Goal: Information Seeking & Learning: Learn about a topic

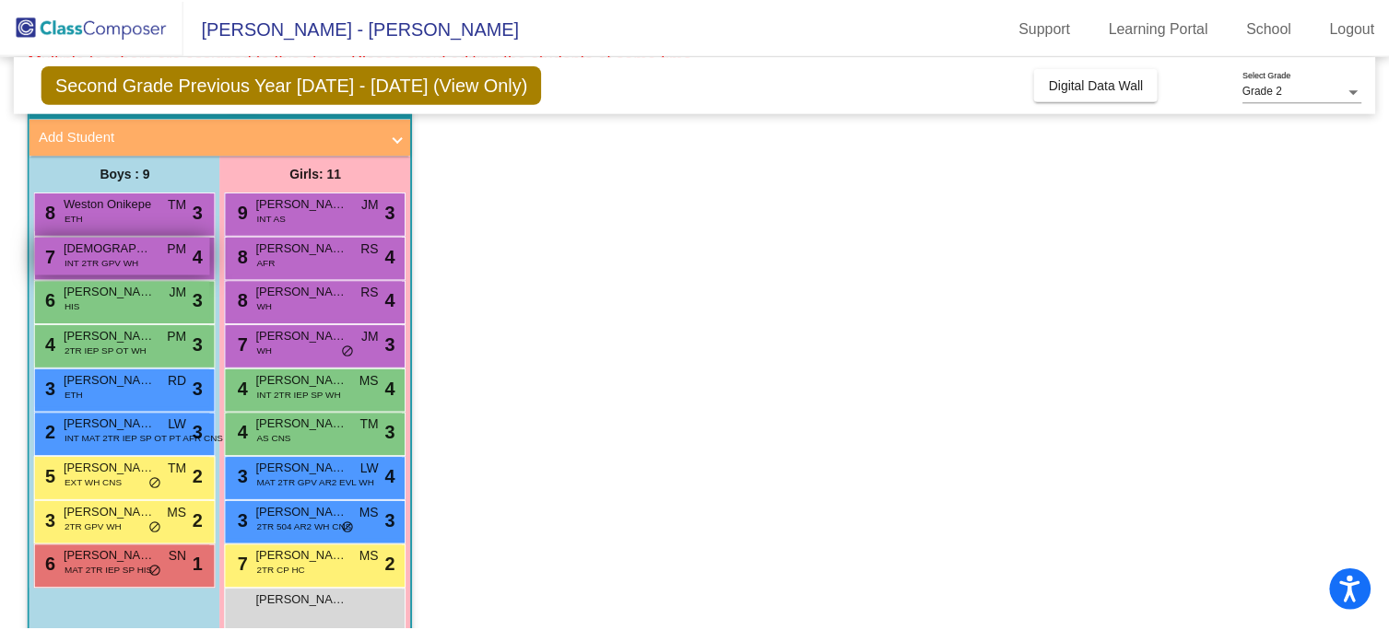
scroll to position [183, 0]
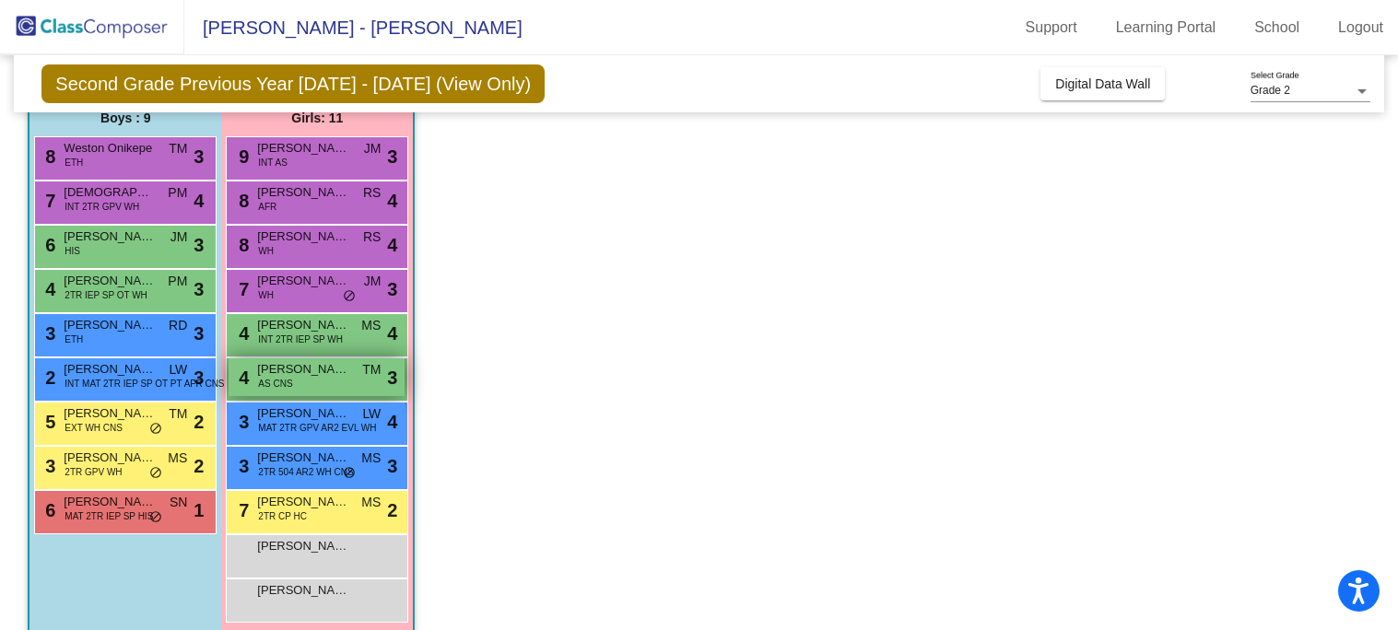
click at [281, 377] on span "AS CNS" at bounding box center [275, 384] width 34 height 14
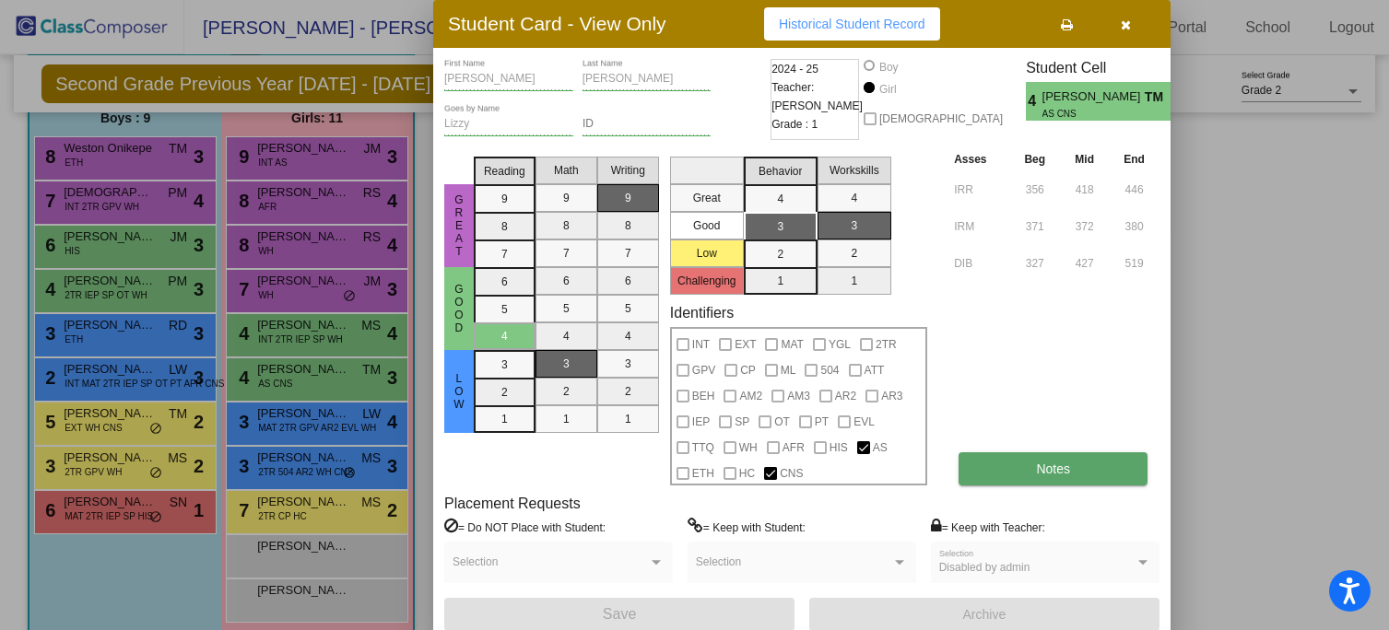
click at [1002, 464] on button "Notes" at bounding box center [1053, 469] width 189 height 33
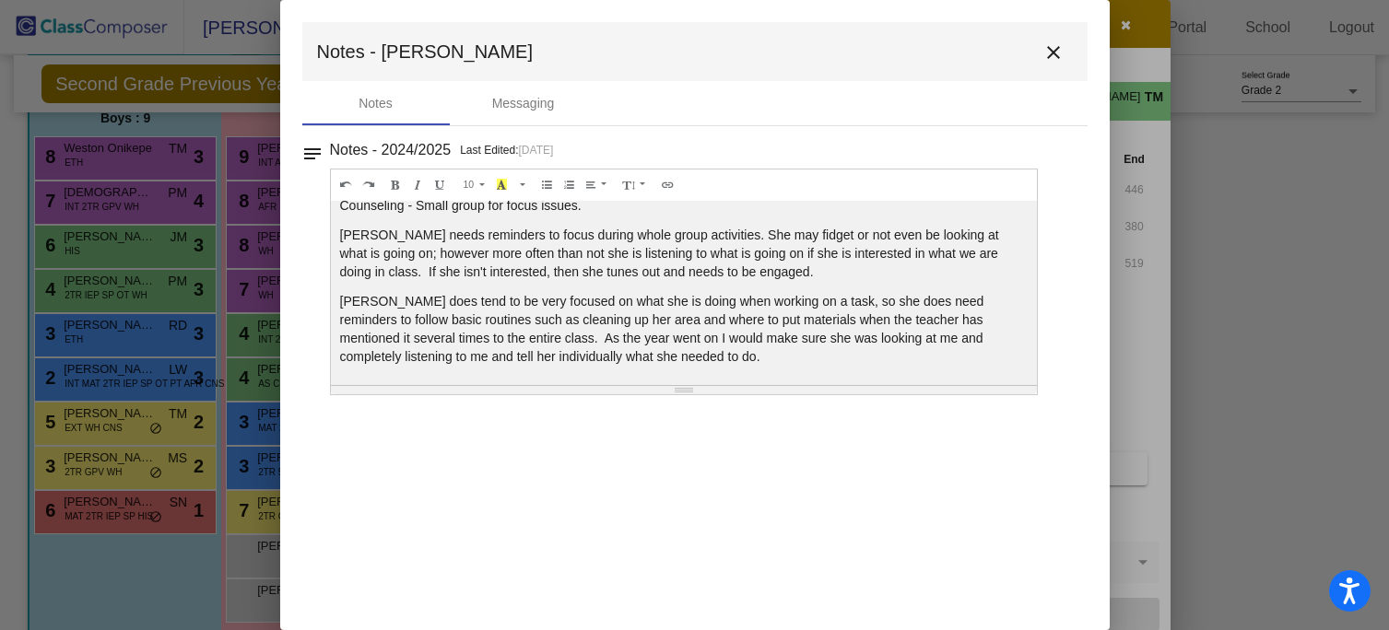
scroll to position [32, 0]
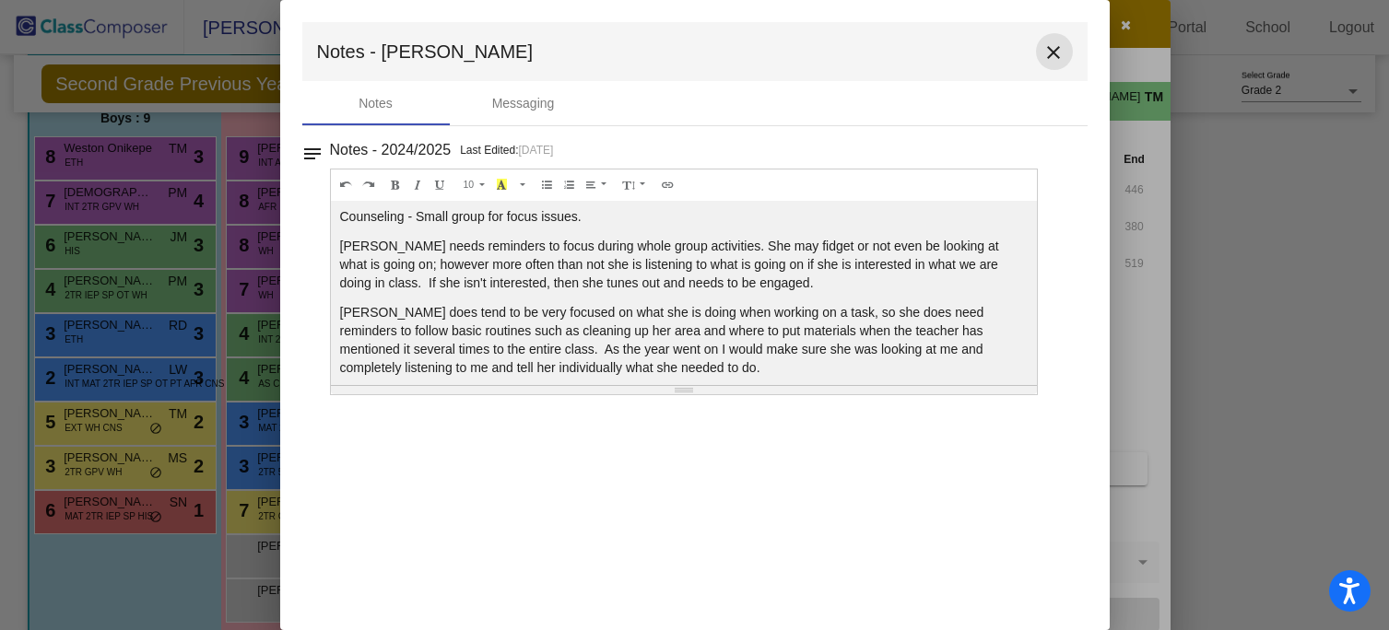
click at [1056, 50] on mat-icon "close" at bounding box center [1054, 52] width 22 height 22
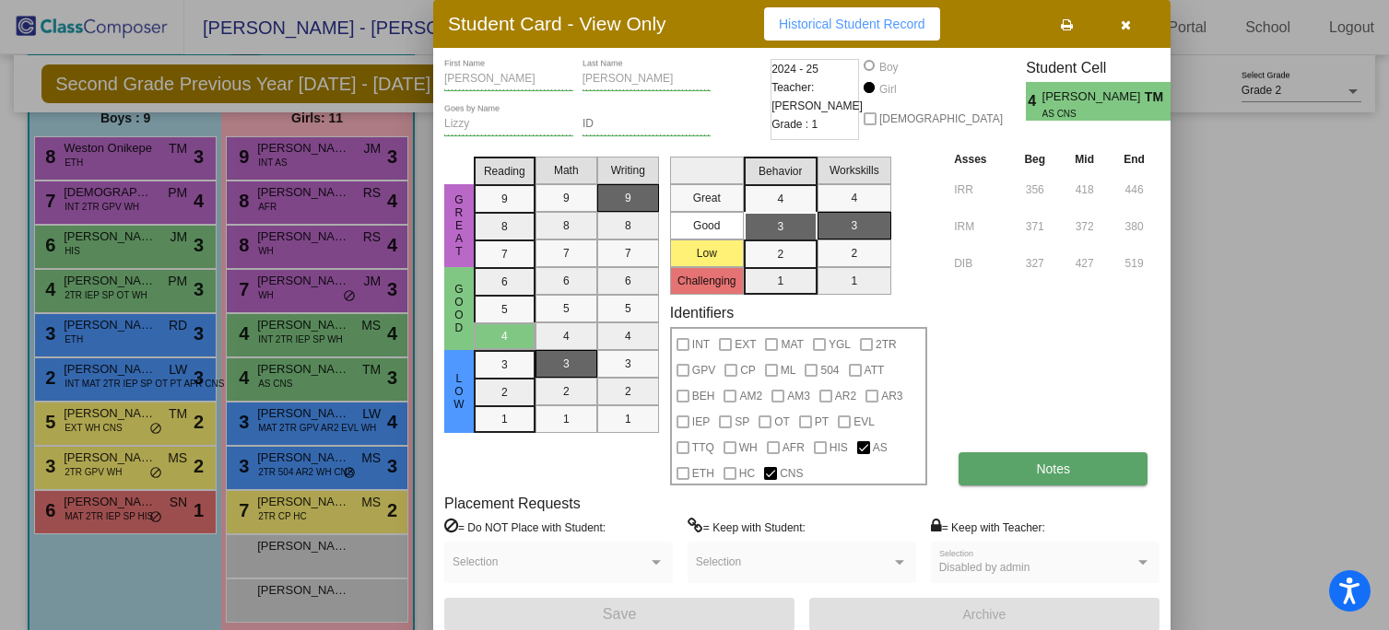
click at [1007, 456] on button "Notes" at bounding box center [1053, 469] width 189 height 33
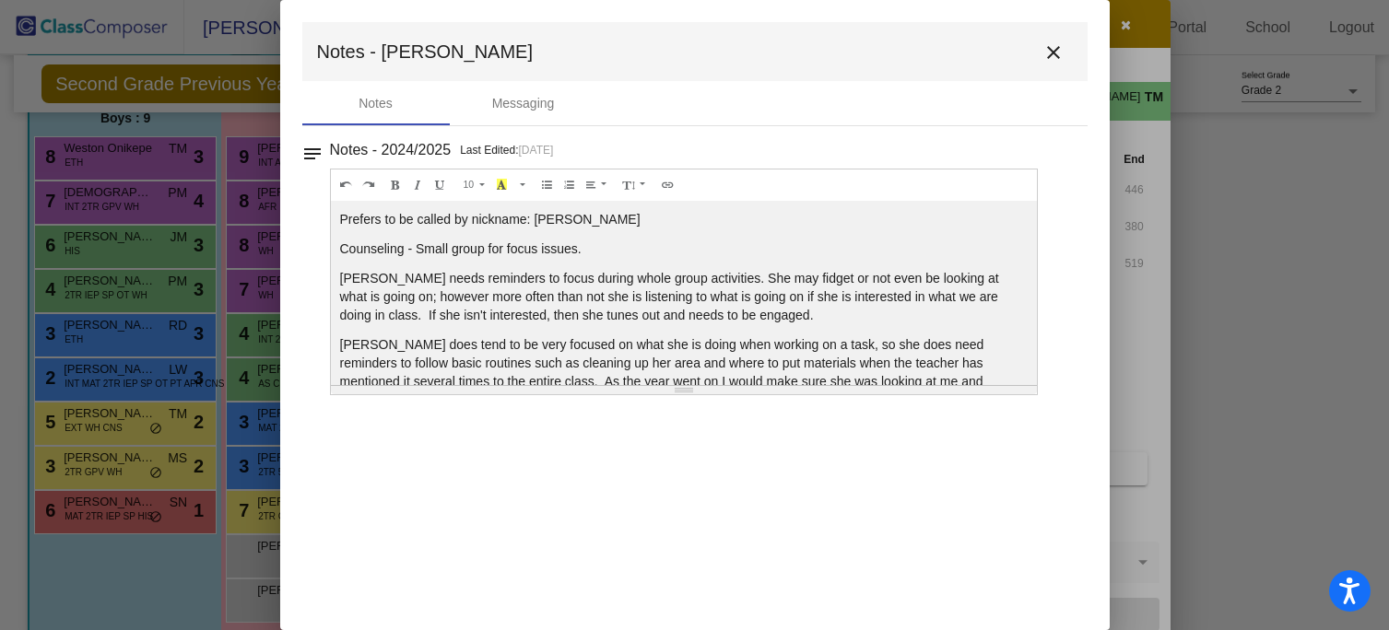
scroll to position [43, 0]
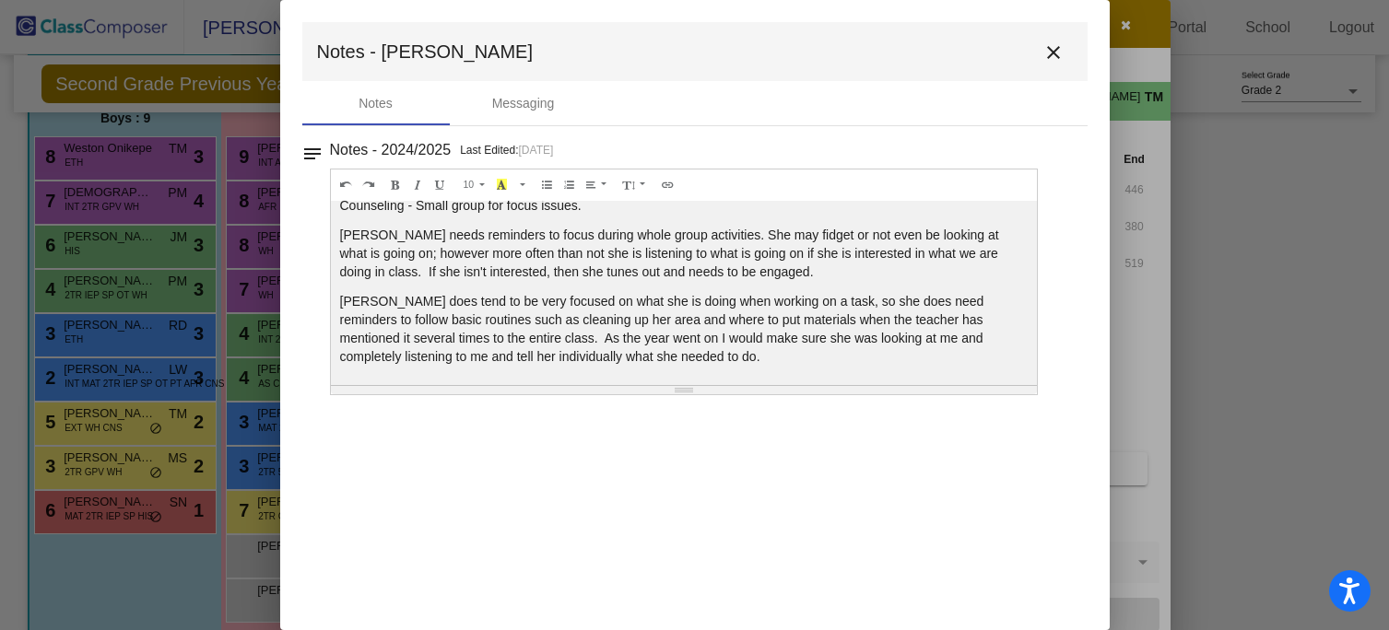
click at [1044, 52] on mat-icon "close" at bounding box center [1054, 52] width 22 height 22
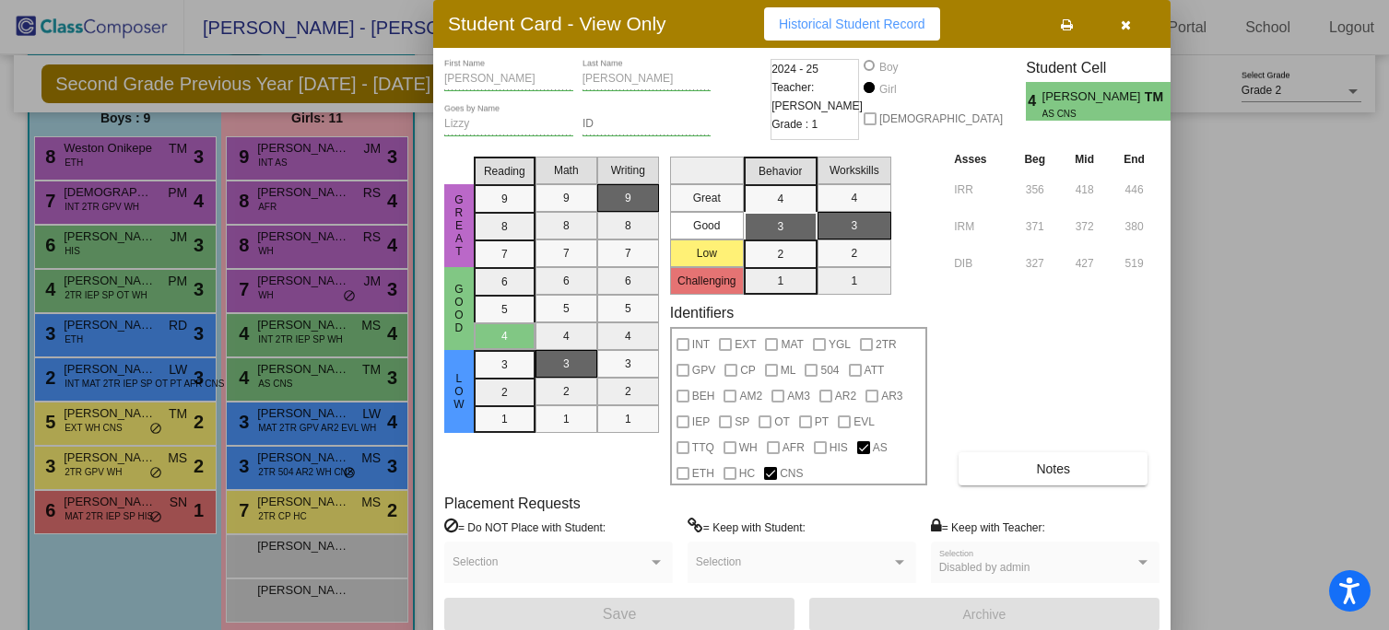
click at [1130, 27] on icon "button" at bounding box center [1127, 24] width 10 height 13
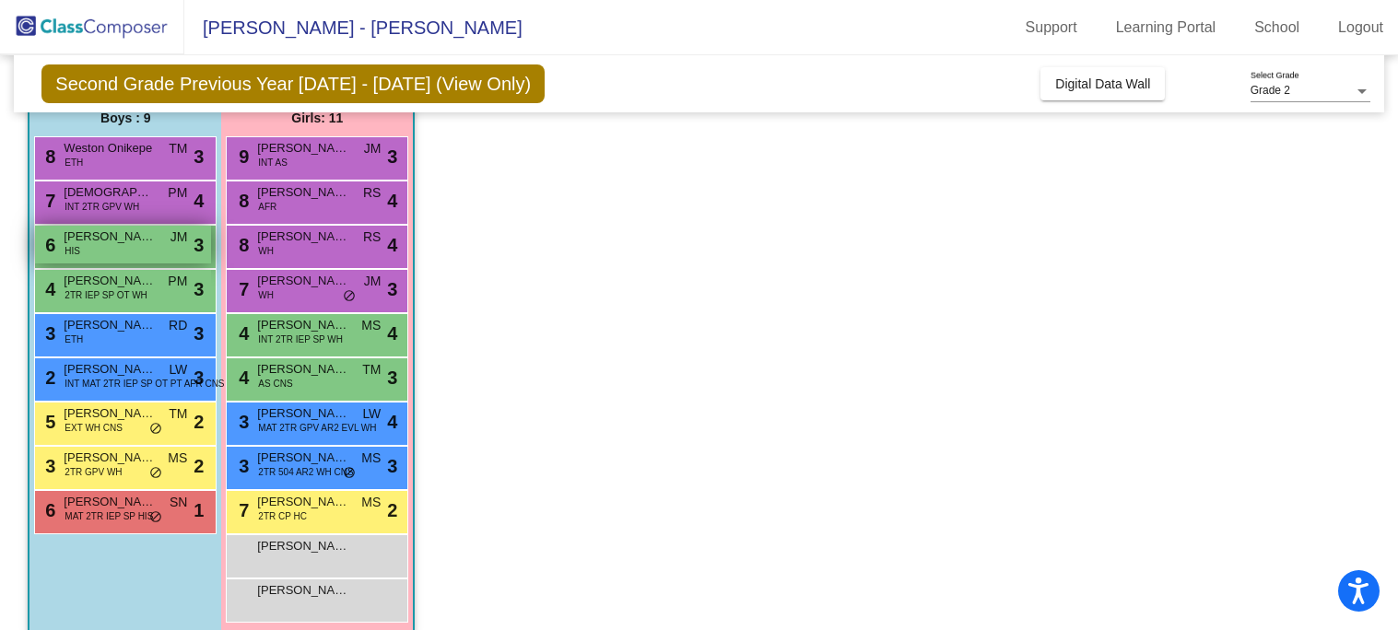
click at [152, 250] on div "6 Sebastian Ortega HIS JM lock do_not_disturb_alt 3" at bounding box center [123, 245] width 176 height 38
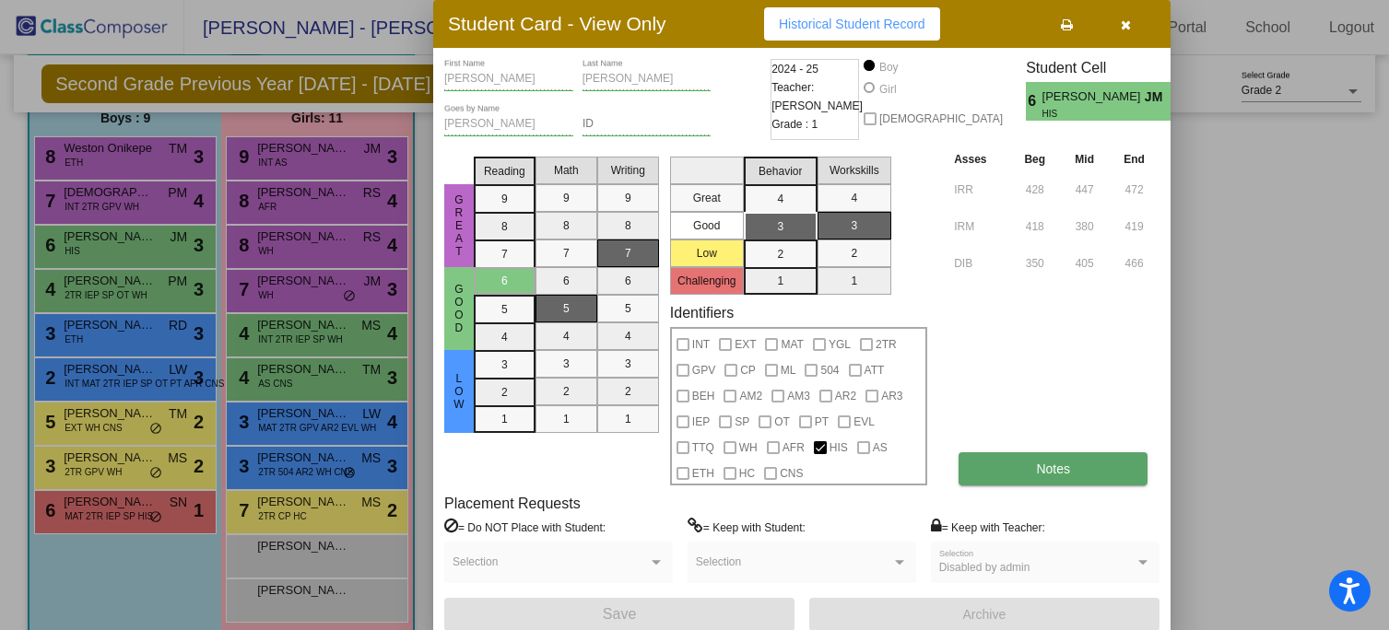
click at [1050, 463] on span "Notes" at bounding box center [1053, 469] width 34 height 15
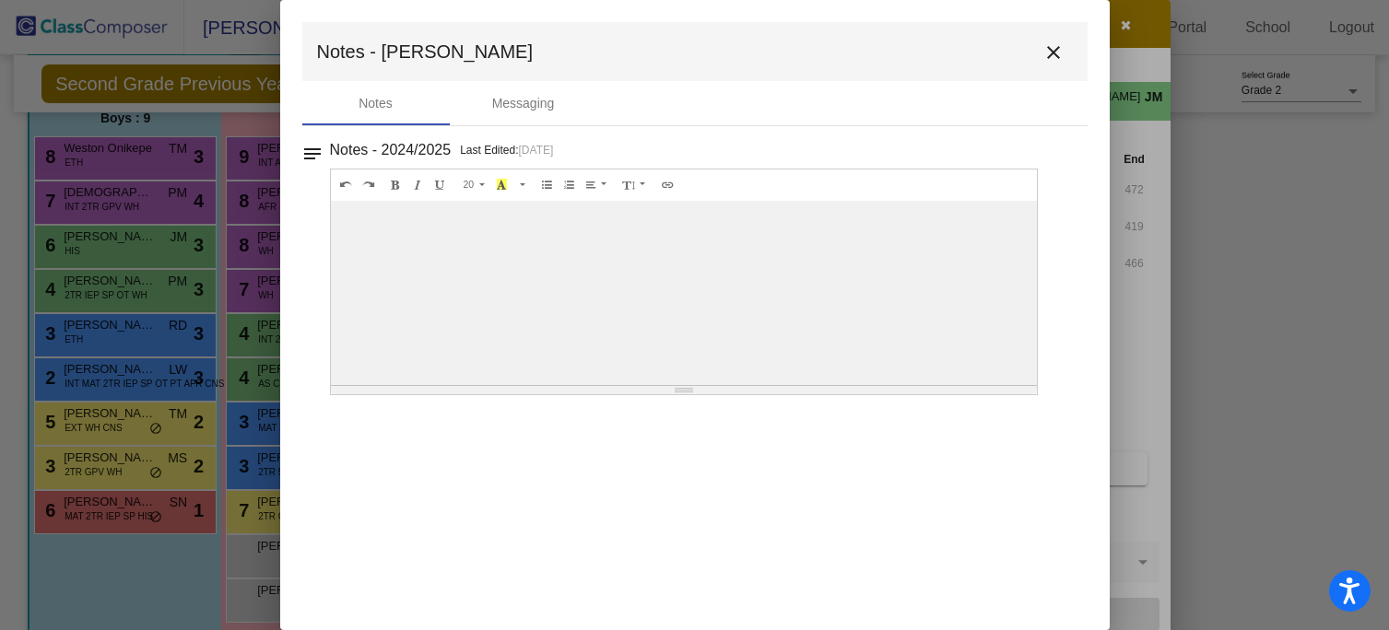
click at [1045, 49] on mat-icon "close" at bounding box center [1054, 52] width 22 height 22
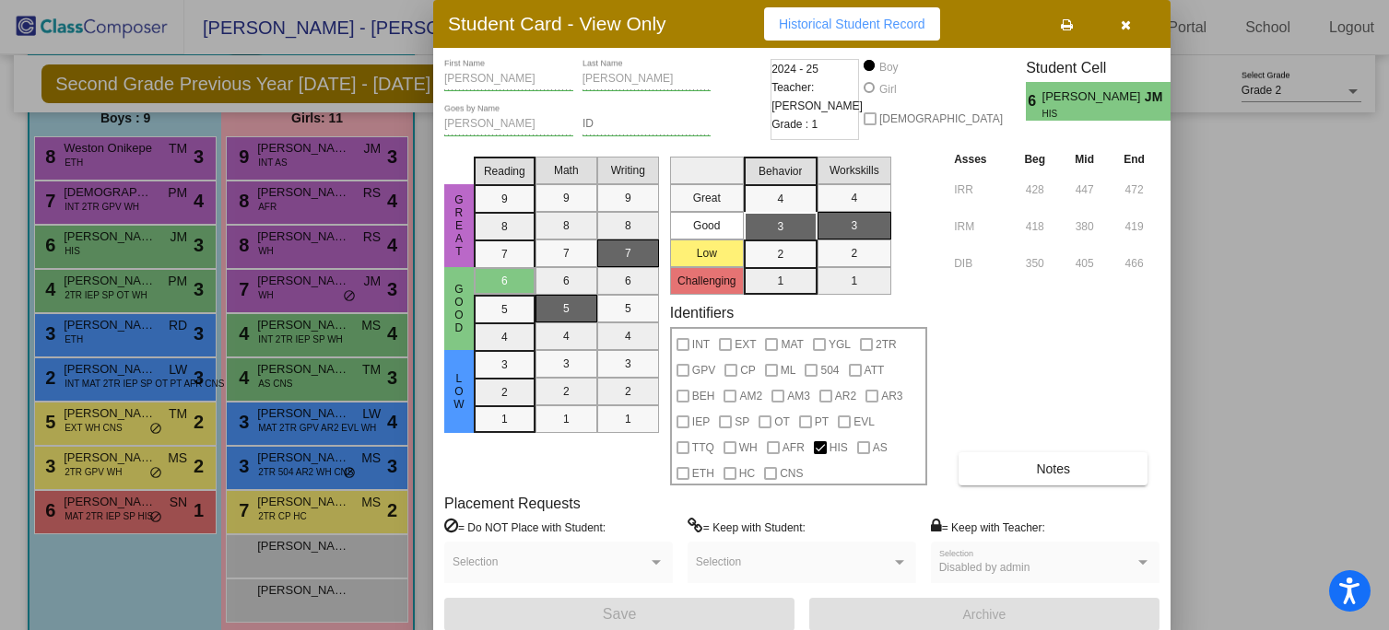
click at [1122, 25] on icon "button" at bounding box center [1127, 24] width 10 height 13
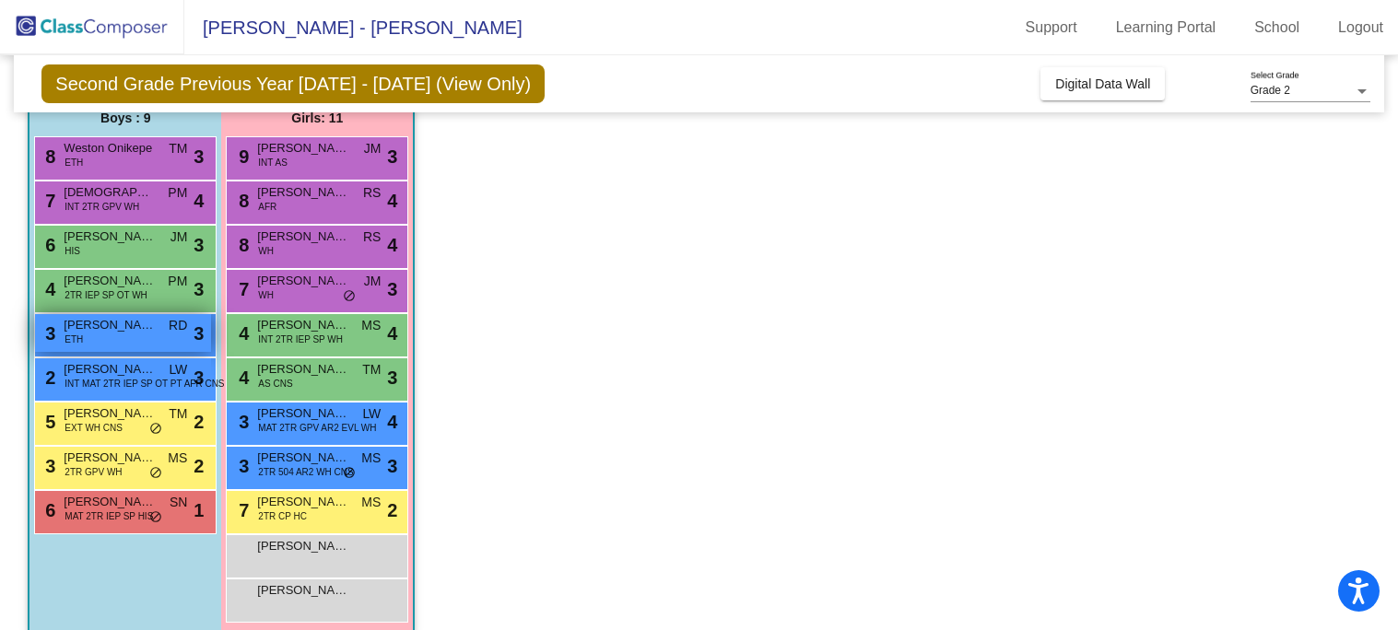
click at [141, 339] on div "3 Oliver Sud ETH RD lock do_not_disturb_alt 3" at bounding box center [123, 333] width 176 height 38
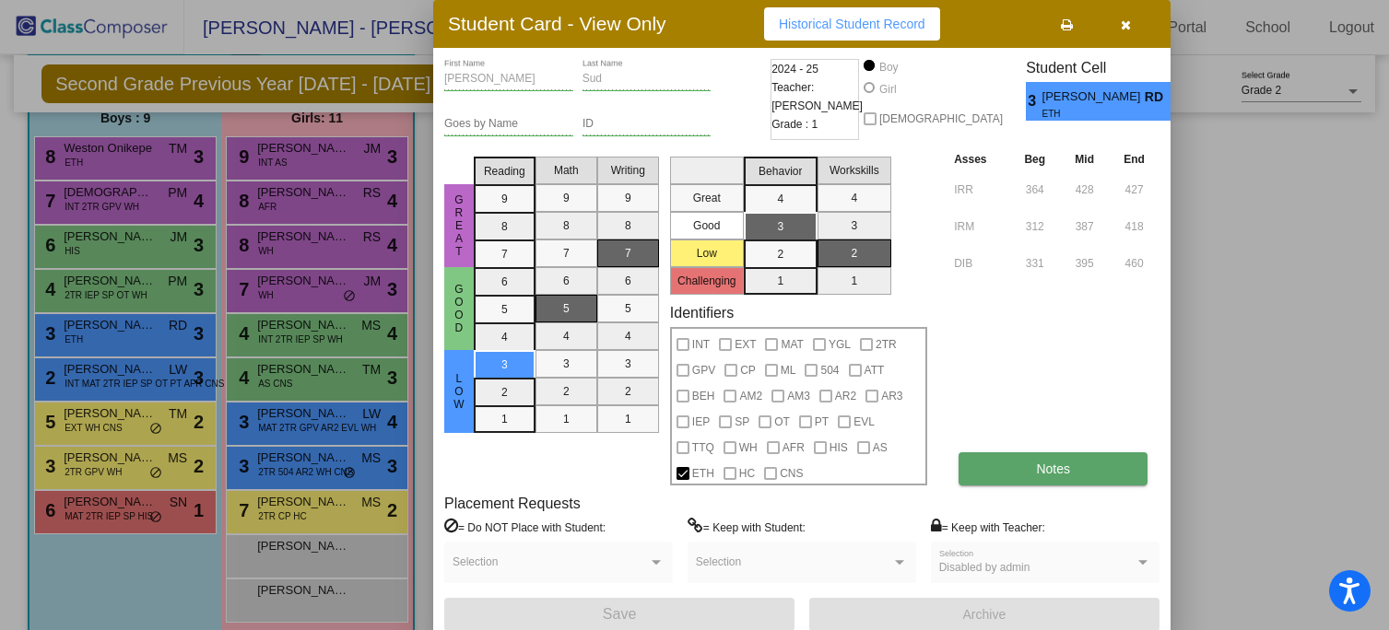
click at [1078, 458] on button "Notes" at bounding box center [1053, 469] width 189 height 33
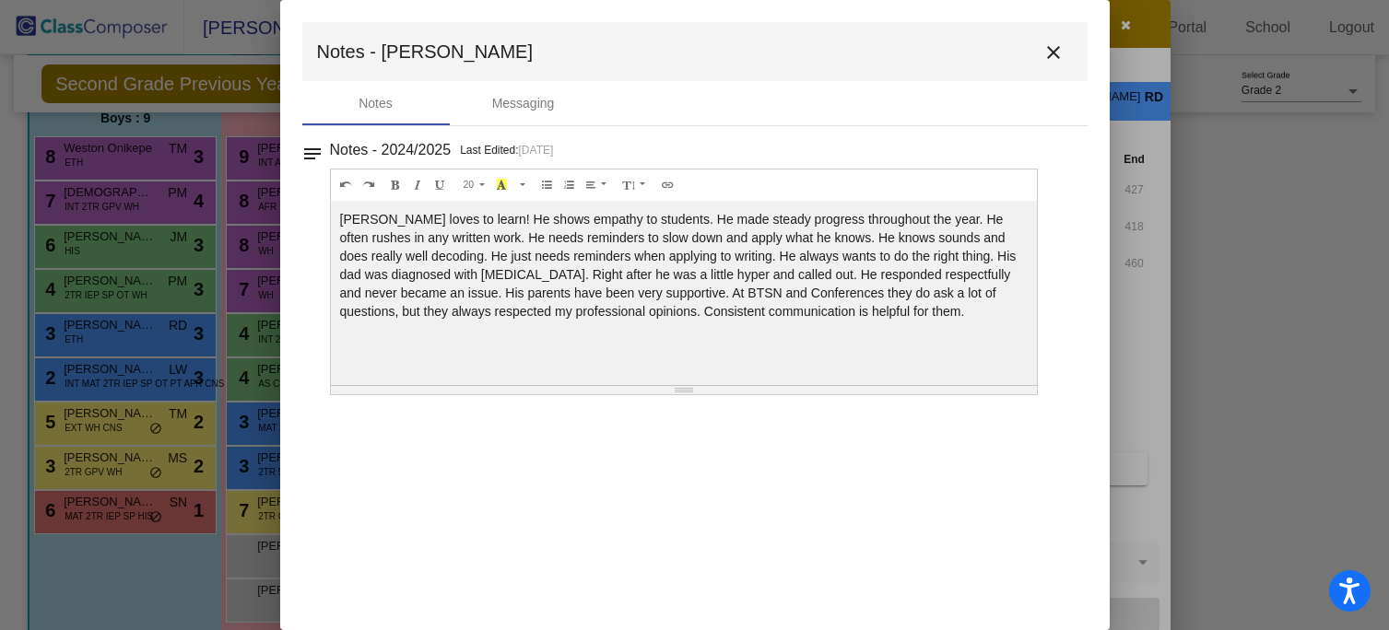
click at [1059, 46] on mat-icon "close" at bounding box center [1054, 52] width 22 height 22
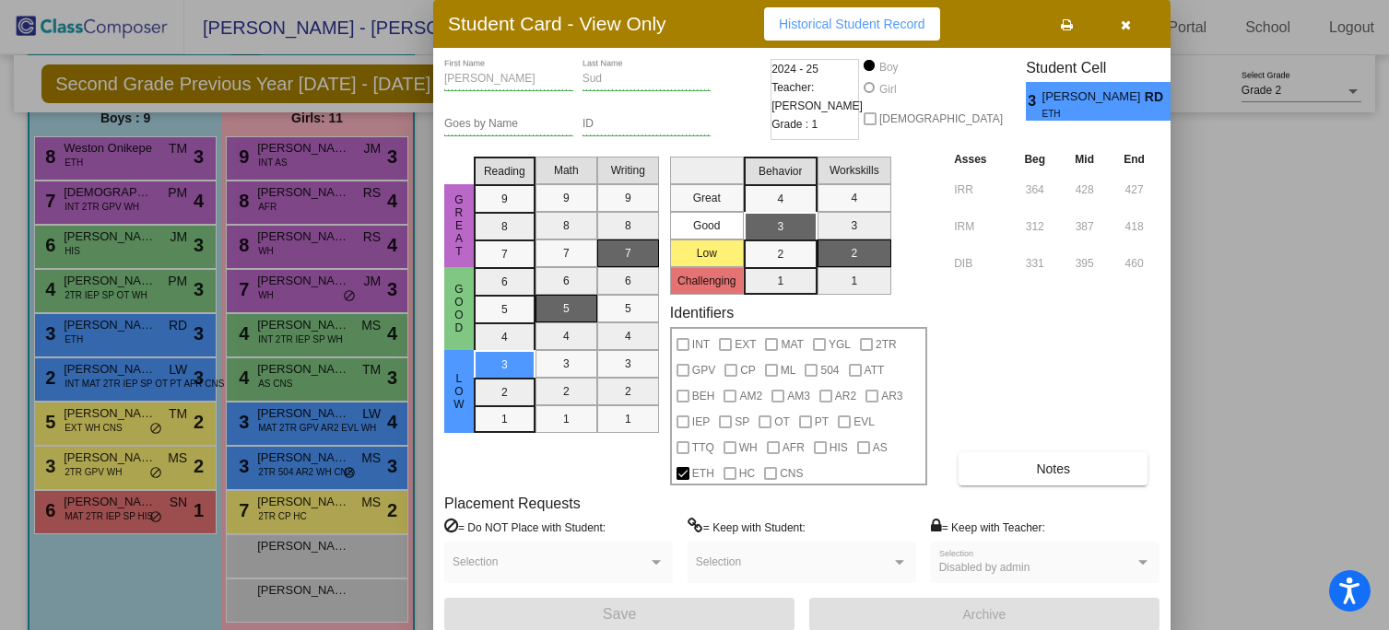
click at [1129, 18] on icon "button" at bounding box center [1127, 24] width 10 height 13
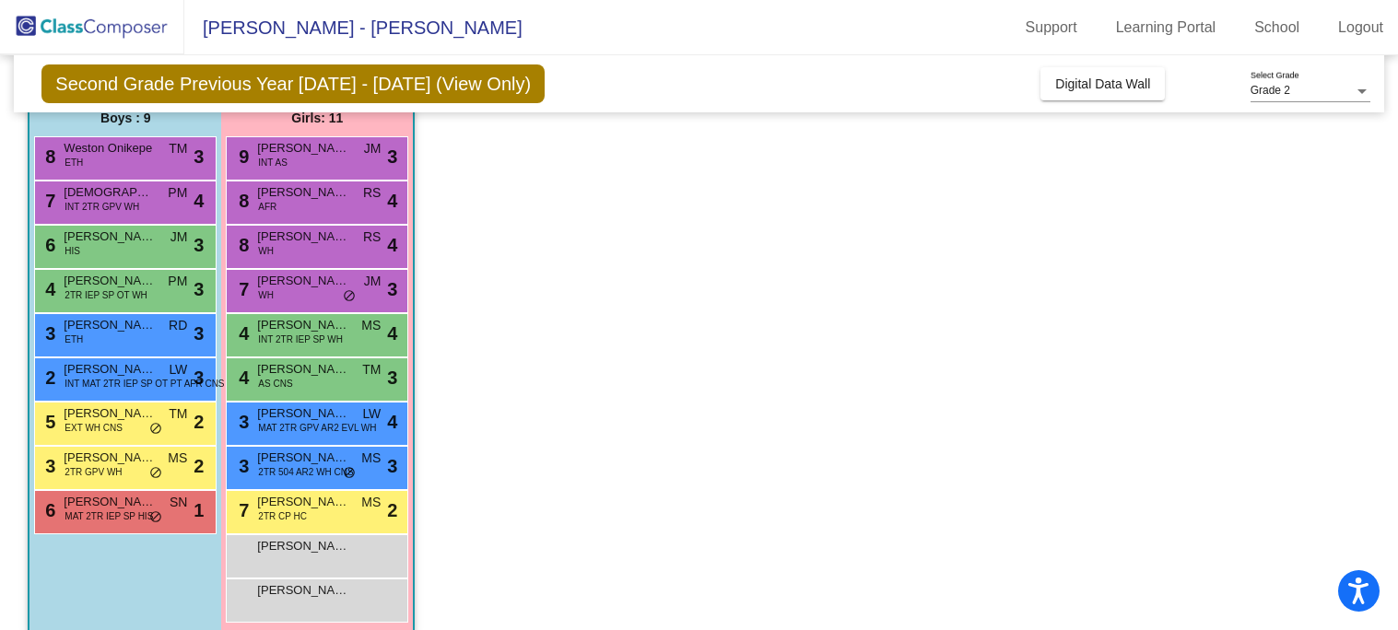
click at [81, 440] on div "5 Chase Ferraioli EXT WH CNS TM lock do_not_disturb_alt 2" at bounding box center [125, 424] width 183 height 44
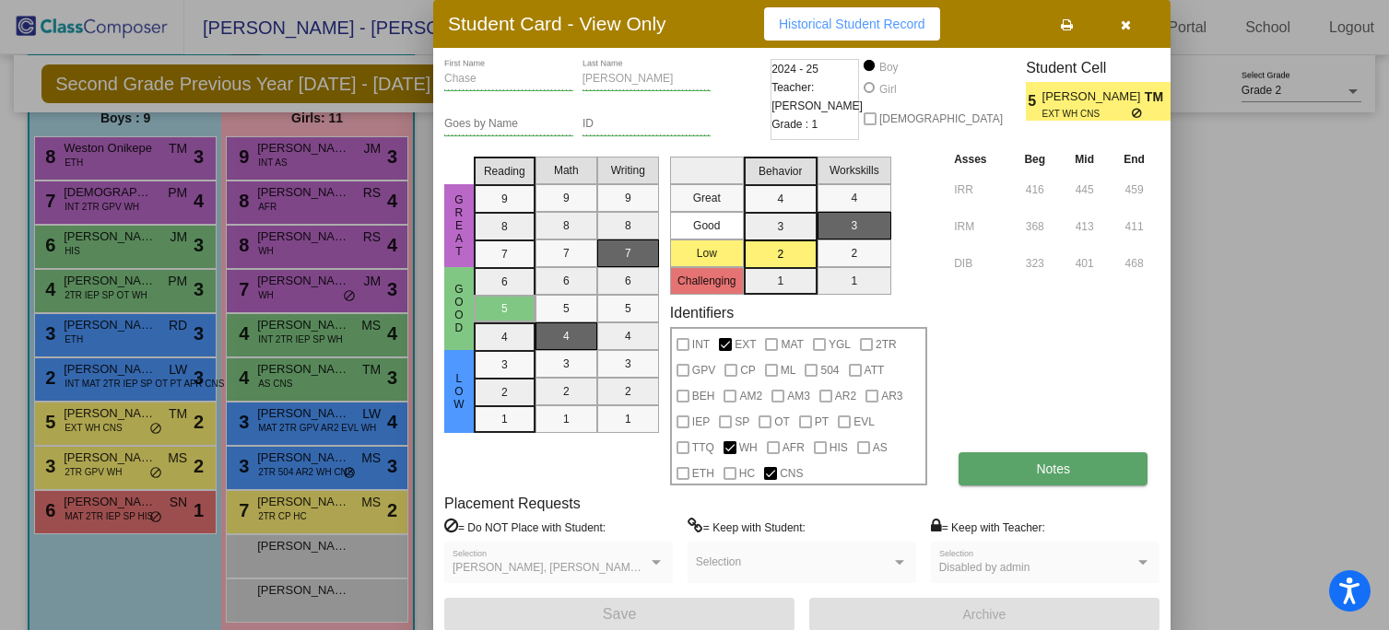
click at [1080, 474] on button "Notes" at bounding box center [1053, 469] width 189 height 33
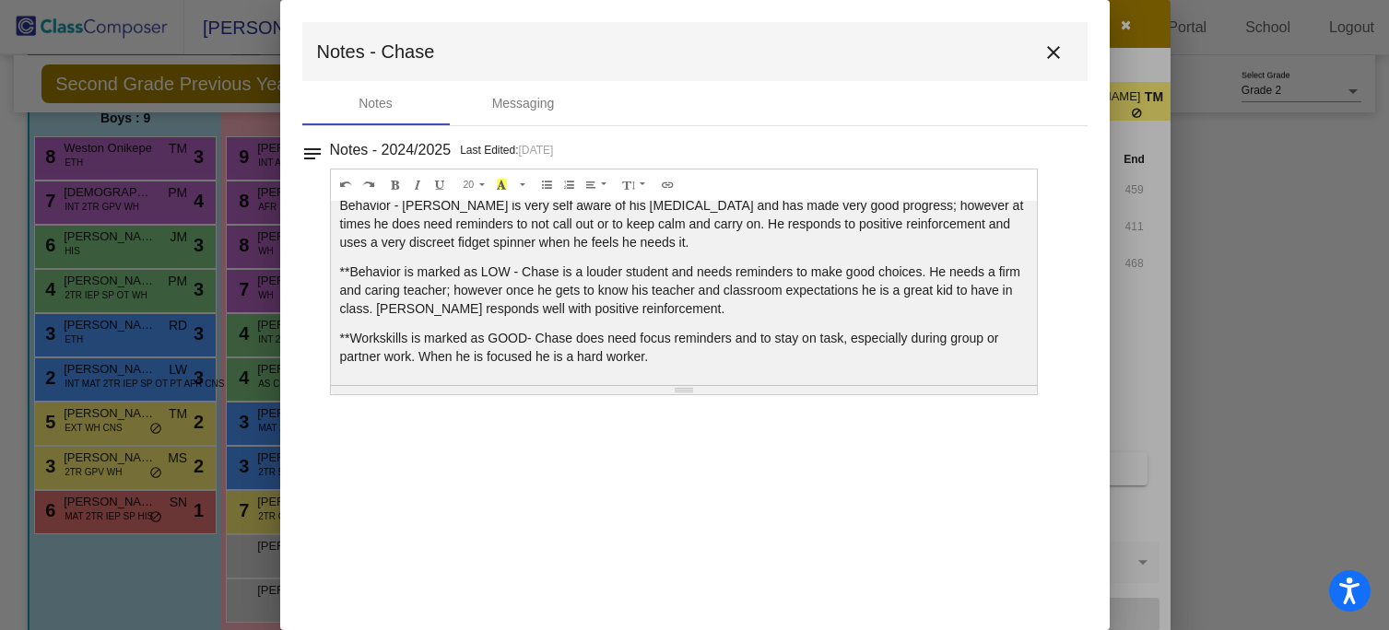
click at [1058, 22] on mat-toolbar "Notes - Chase close" at bounding box center [694, 51] width 785 height 59
click at [1056, 49] on mat-icon "close" at bounding box center [1054, 52] width 22 height 22
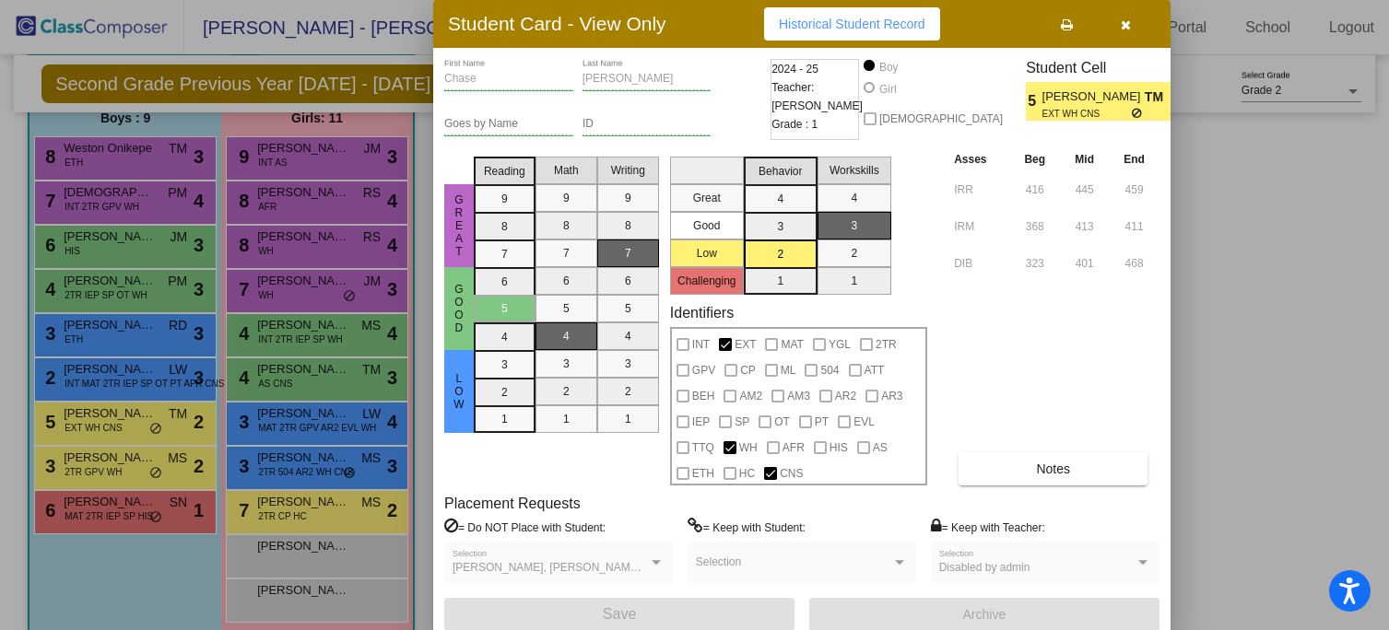
click at [1129, 32] on button "button" at bounding box center [1126, 23] width 59 height 33
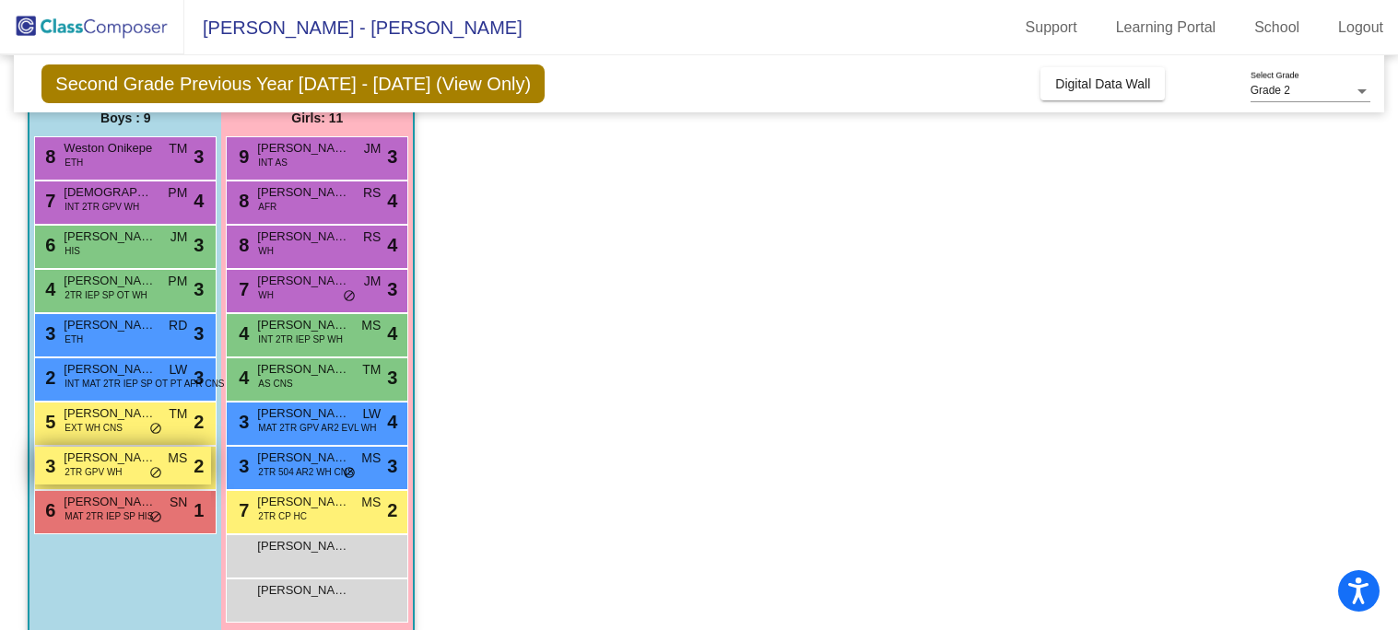
click at [105, 458] on span "Vincent Dattilo" at bounding box center [110, 458] width 92 height 18
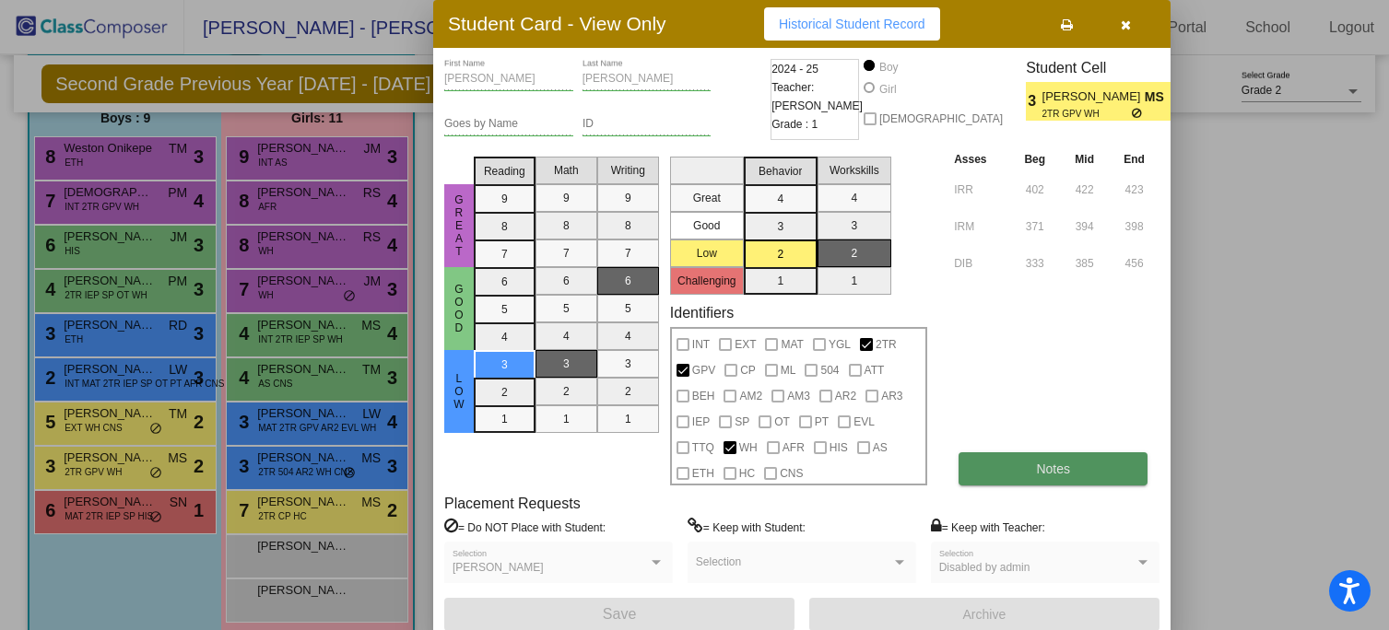
click at [994, 474] on button "Notes" at bounding box center [1053, 469] width 189 height 33
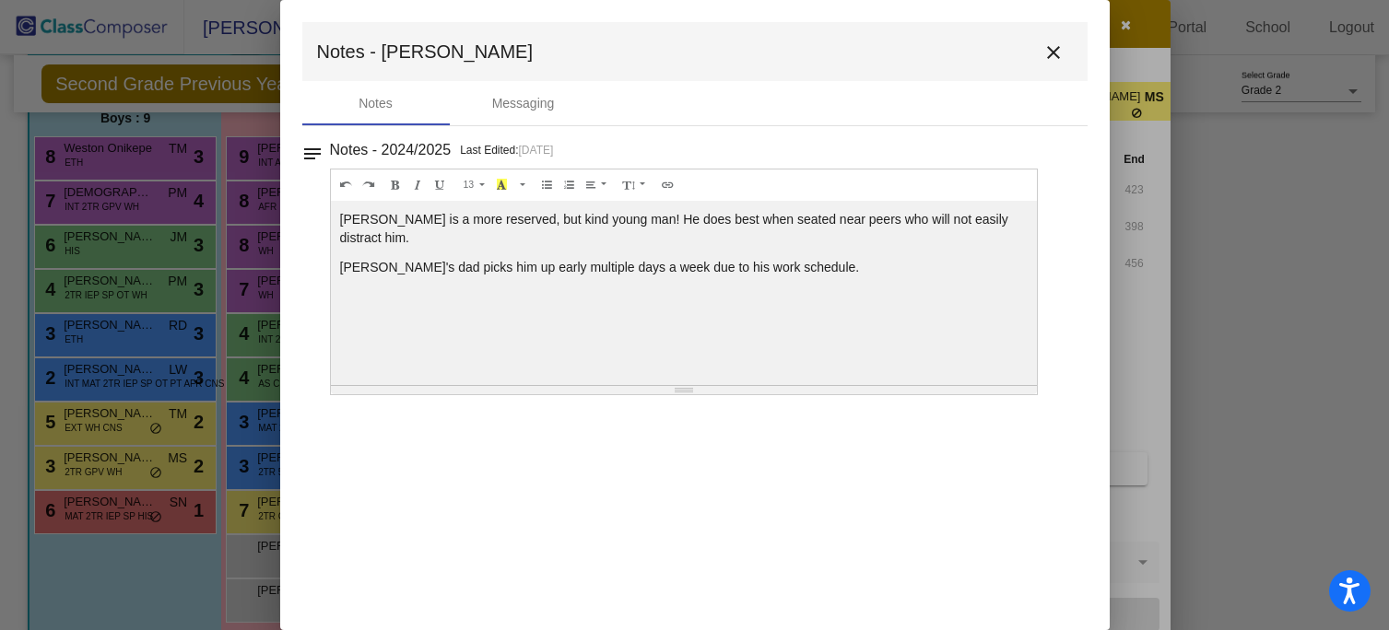
click at [1047, 53] on mat-icon "close" at bounding box center [1054, 52] width 22 height 22
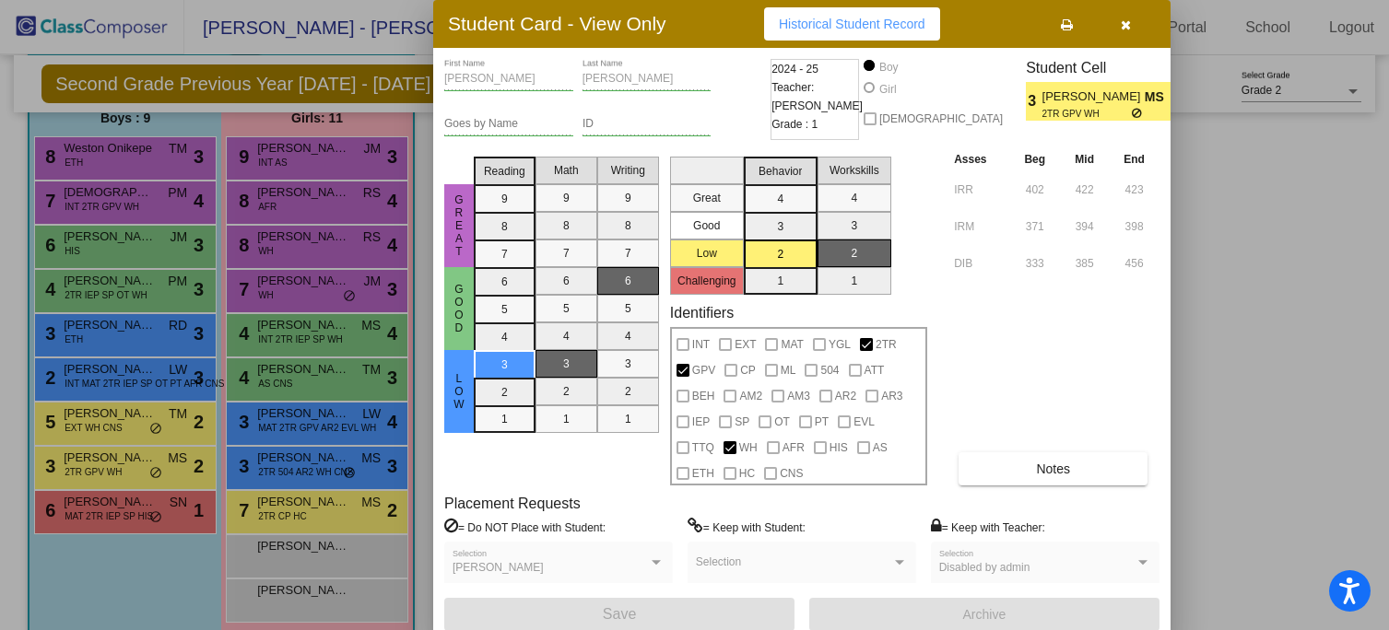
click at [1123, 17] on span "button" at bounding box center [1127, 24] width 10 height 15
